Goal: Information Seeking & Learning: Understand process/instructions

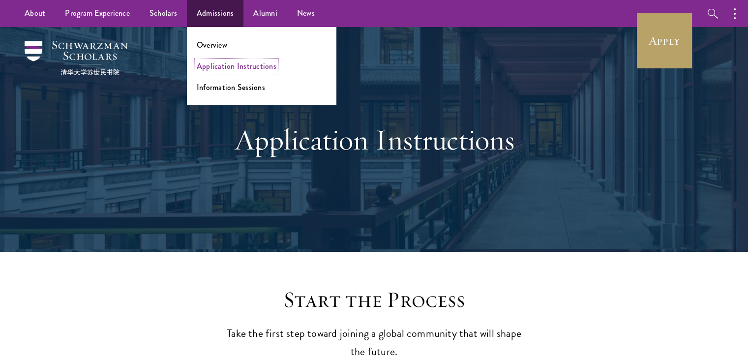
click at [253, 71] on link "Application Instructions" at bounding box center [237, 65] width 80 height 11
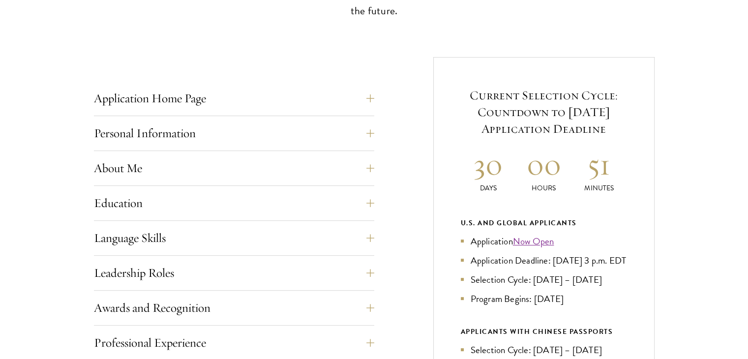
scroll to position [378, 0]
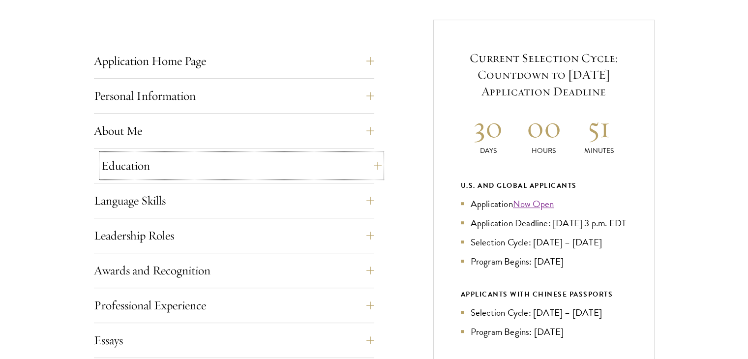
click at [230, 172] on button "Education" at bounding box center [241, 166] width 280 height 24
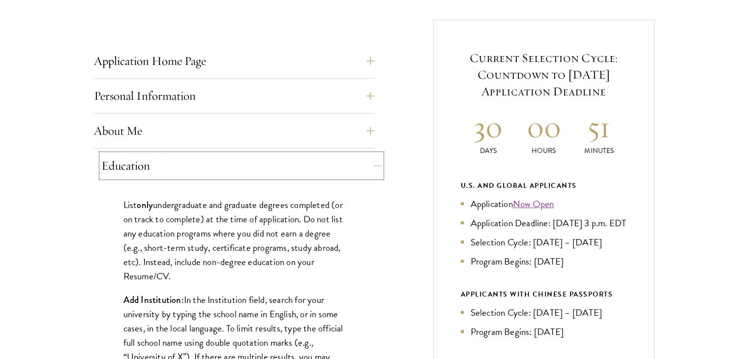
click at [230, 172] on button "Education" at bounding box center [241, 166] width 280 height 24
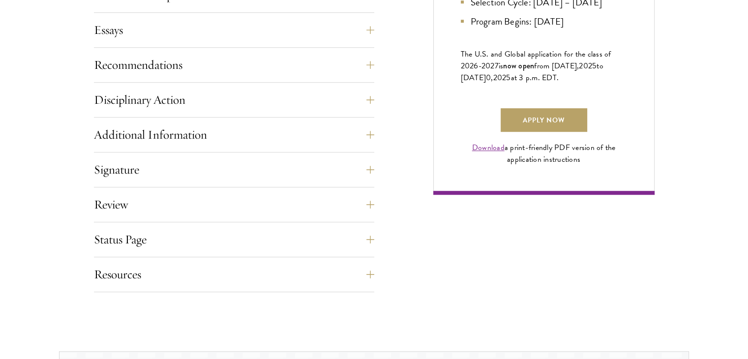
scroll to position [690, 0]
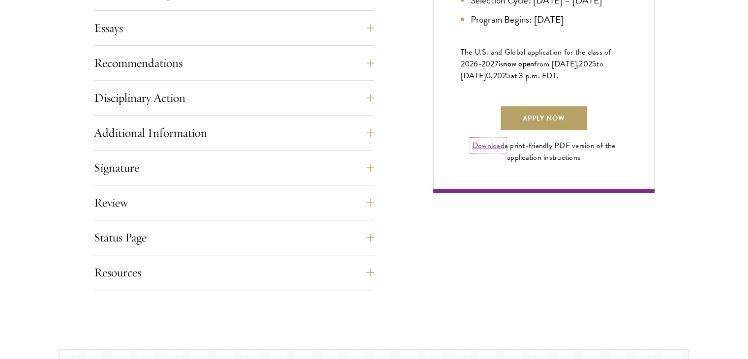
click at [481, 151] on link "Download" at bounding box center [488, 146] width 32 height 12
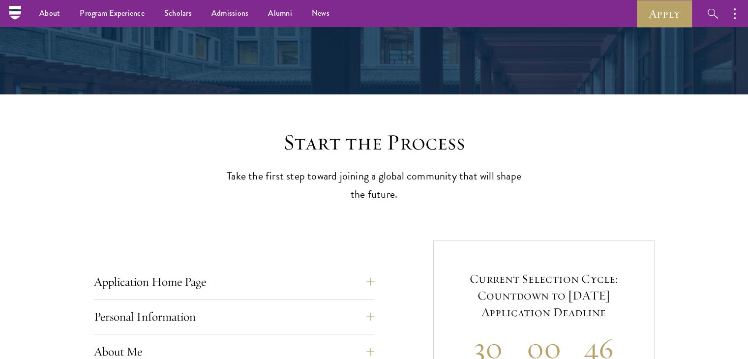
scroll to position [0, 0]
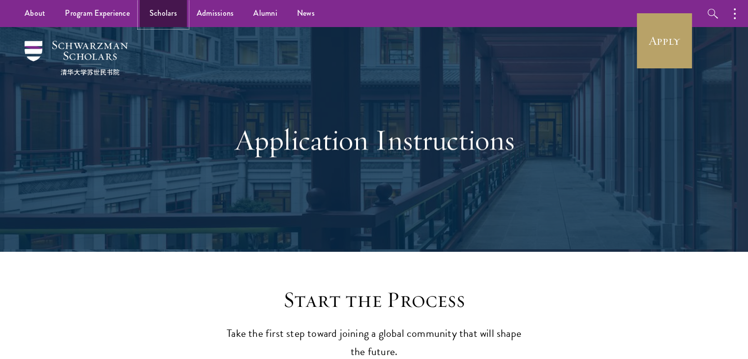
click at [162, 9] on link "Scholars" at bounding box center [163, 13] width 47 height 27
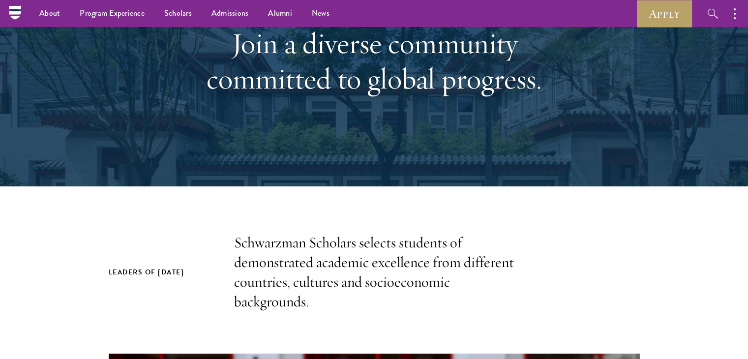
scroll to position [99, 0]
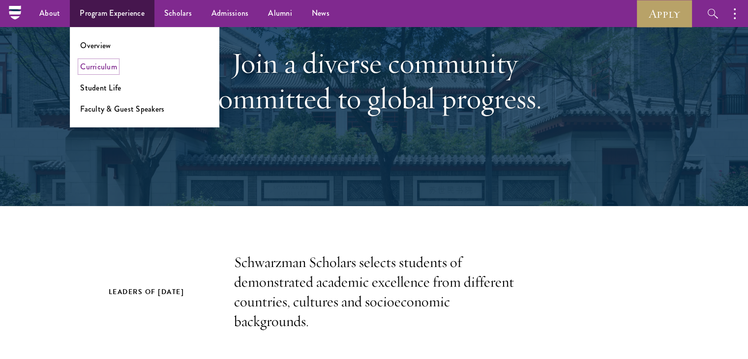
click at [105, 68] on link "Curriculum" at bounding box center [98, 66] width 37 height 11
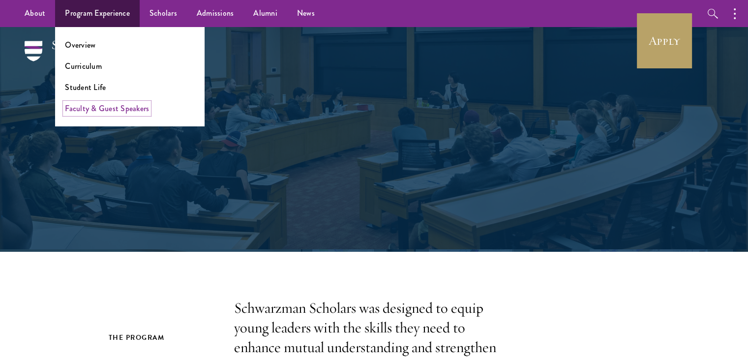
click at [132, 111] on link "Faculty & Guest Speakers" at bounding box center [107, 108] width 84 height 11
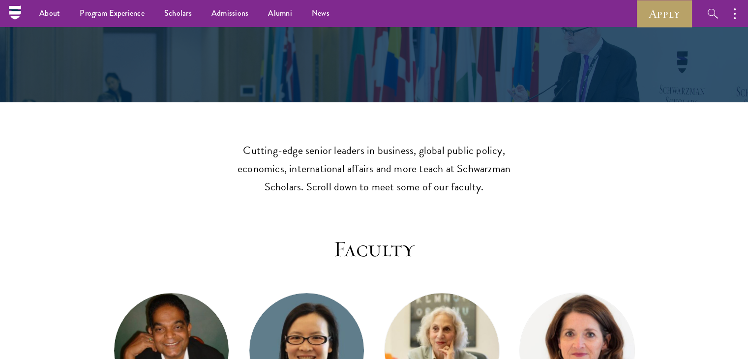
scroll to position [147, 0]
